Goal: Browse casually

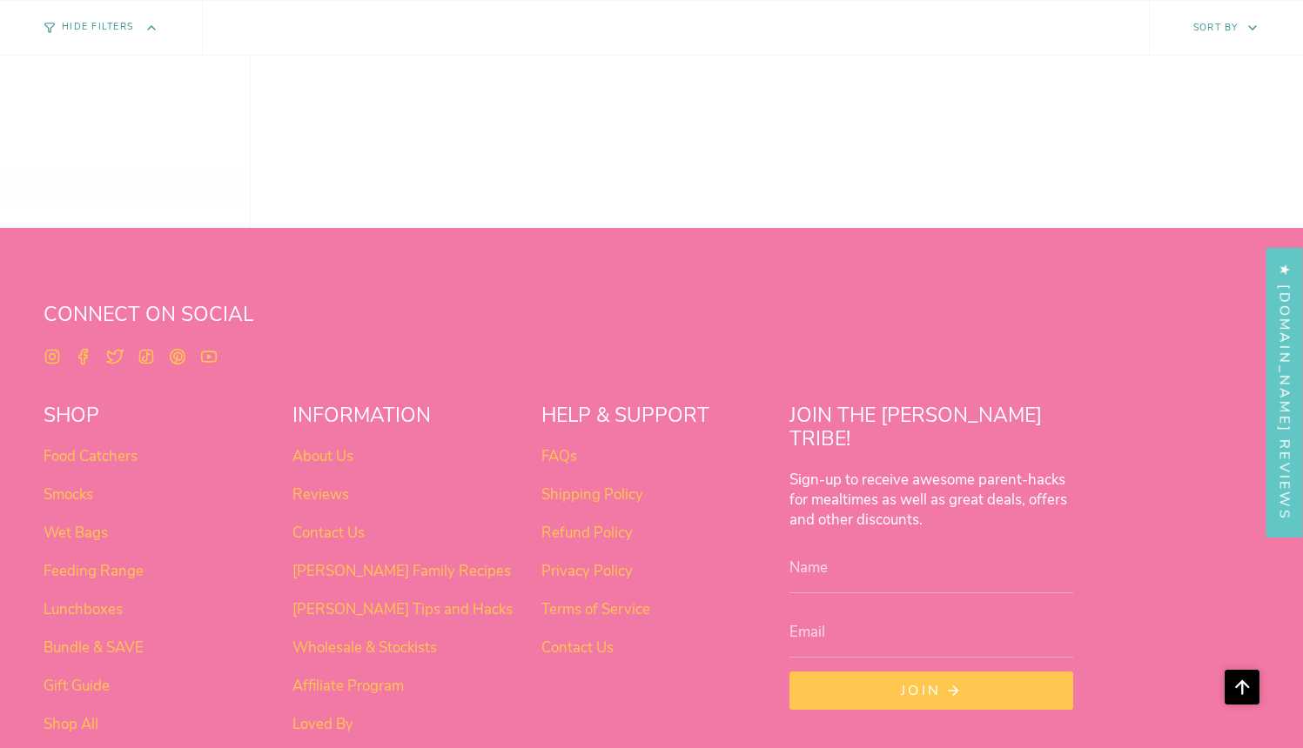
scroll to position [1381, 0]
